Goal: Information Seeking & Learning: Learn about a topic

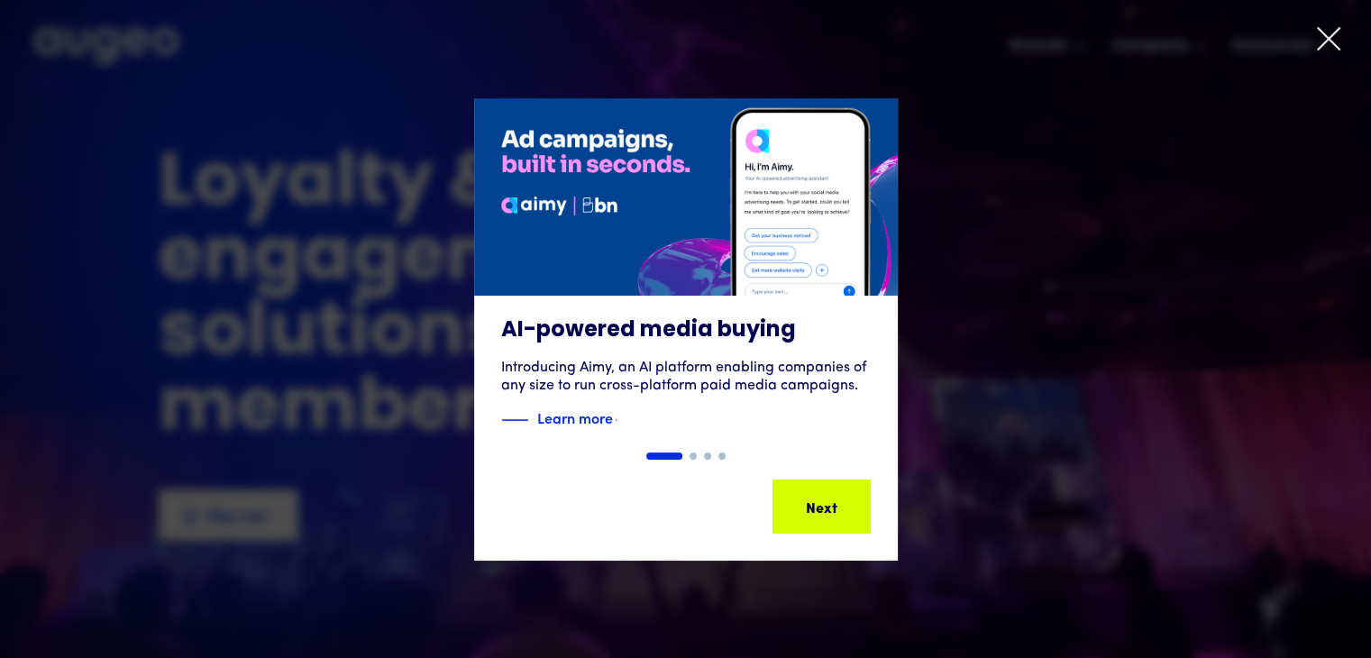
click at [1328, 43] on icon at bounding box center [1328, 38] width 27 height 27
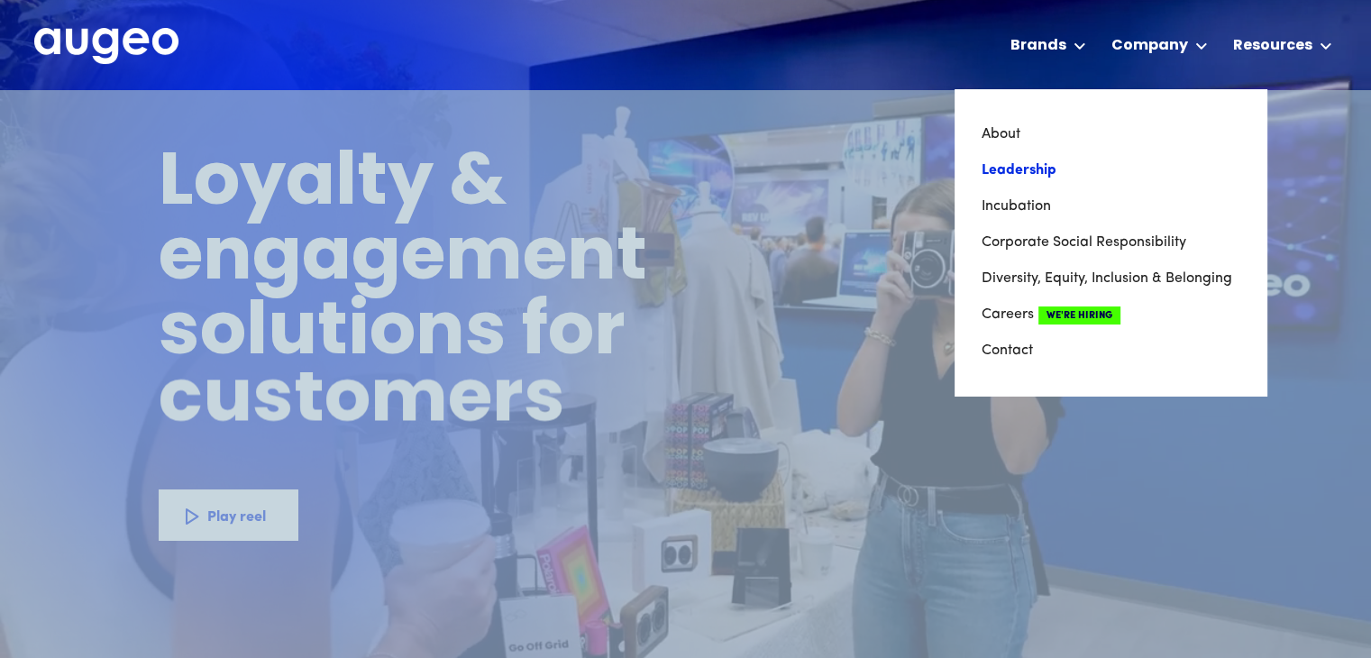
click at [1012, 178] on link "Leadership" at bounding box center [1111, 170] width 258 height 36
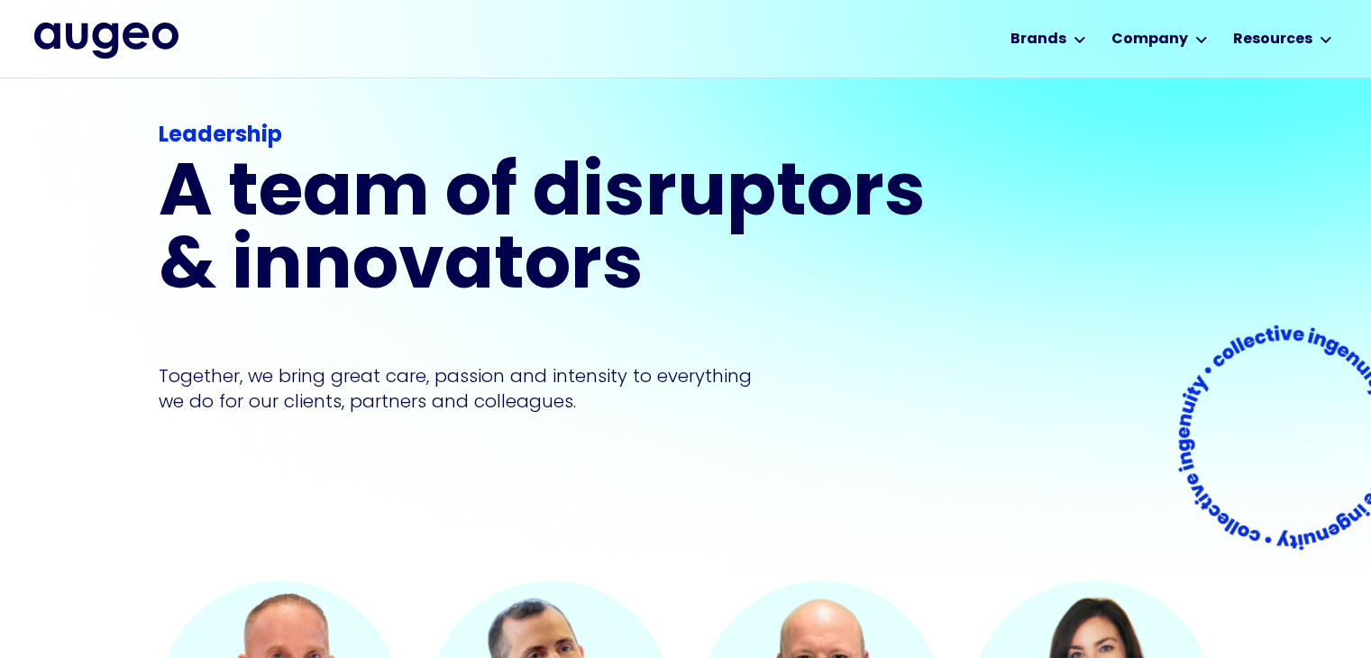
click at [1012, 179] on div "Leadership A team of disruptors & innovators Together, we bring great care, pas…" at bounding box center [686, 317] width 1055 height 527
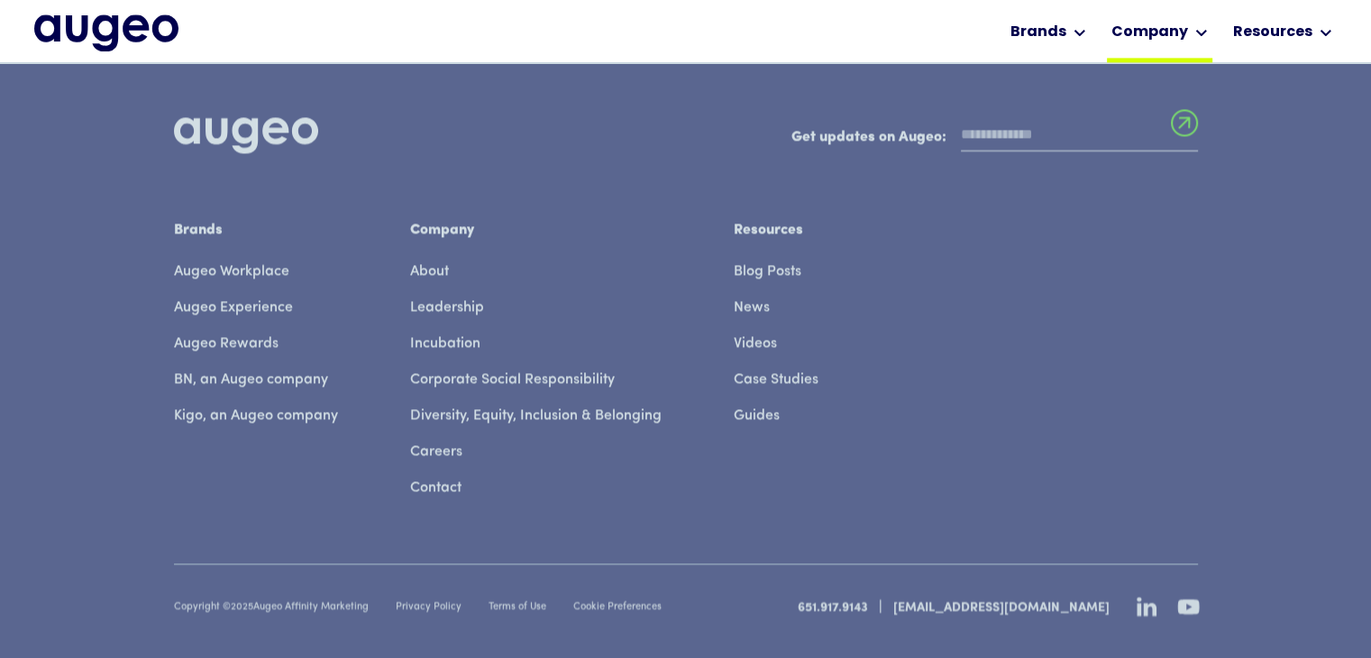
scroll to position [2719, 0]
